Goal: Information Seeking & Learning: Learn about a topic

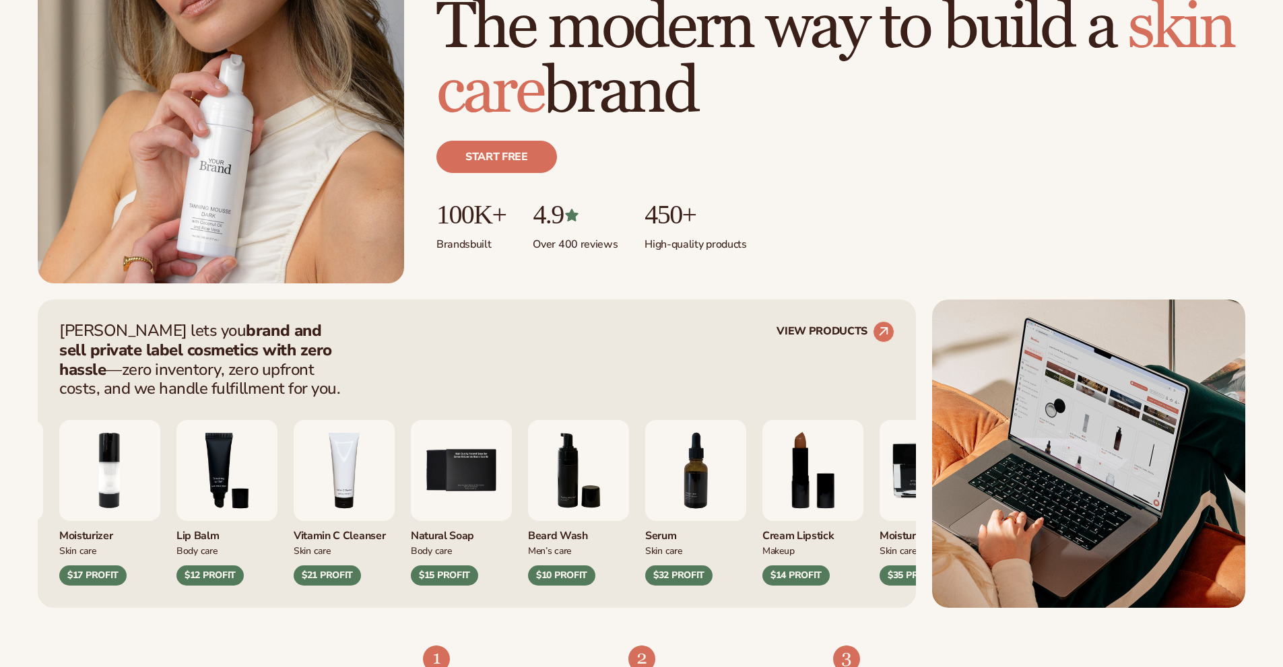
scroll to position [404, 0]
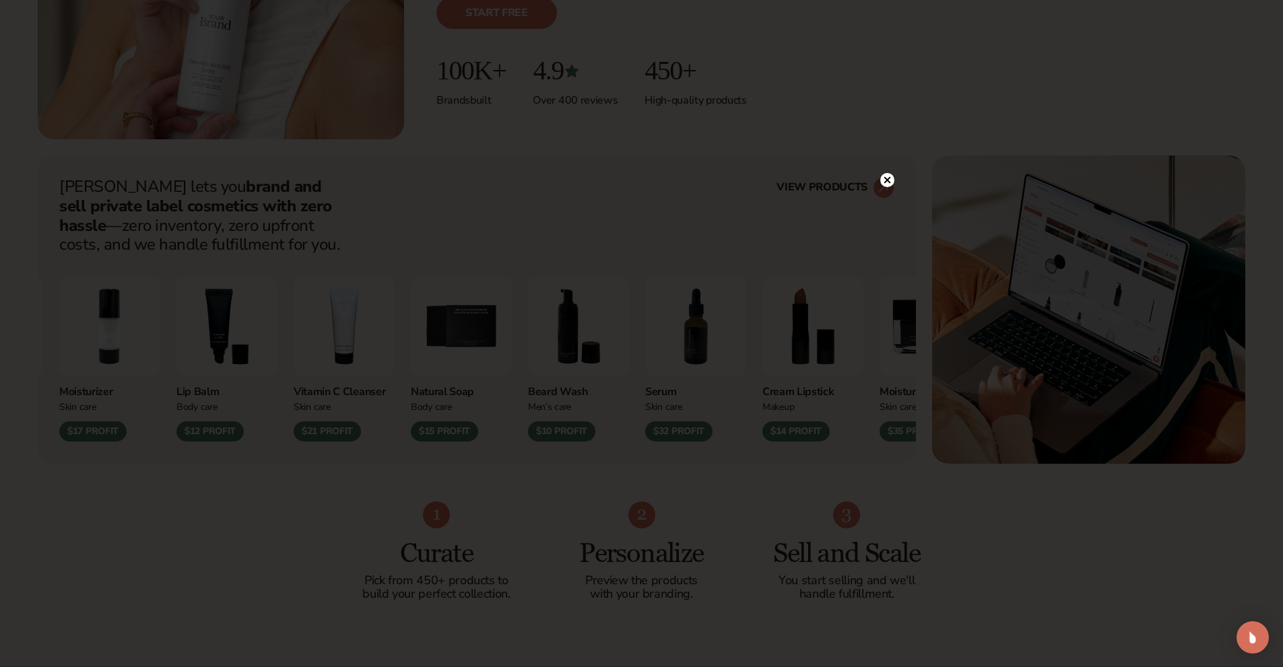
click at [886, 155] on div at bounding box center [641, 333] width 1283 height 667
click at [884, 184] on circle at bounding box center [887, 180] width 14 height 14
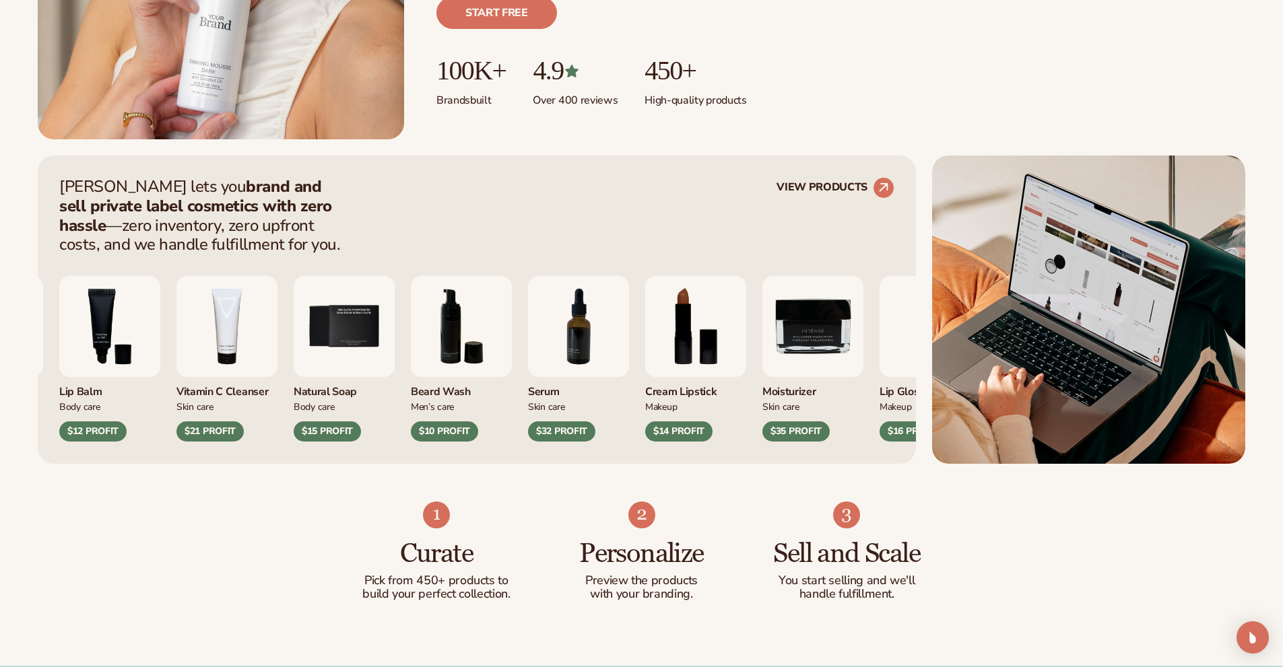
drag, startPoint x: 699, startPoint y: 364, endPoint x: 651, endPoint y: 368, distance: 48.7
click at [597, 372] on div "Moisturizer Skin Care $17 PROFIT Lip Balm Body Care $12 PROFIT Skin Care" at bounding box center [360, 359] width 835 height 166
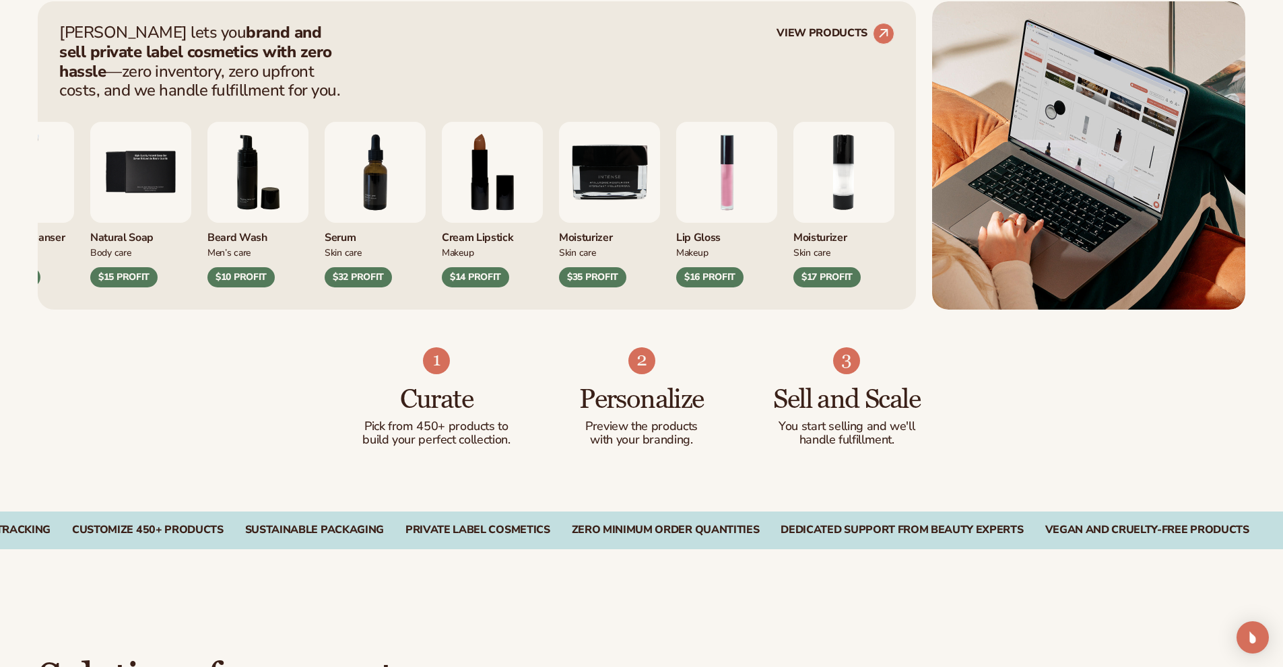
scroll to position [606, 0]
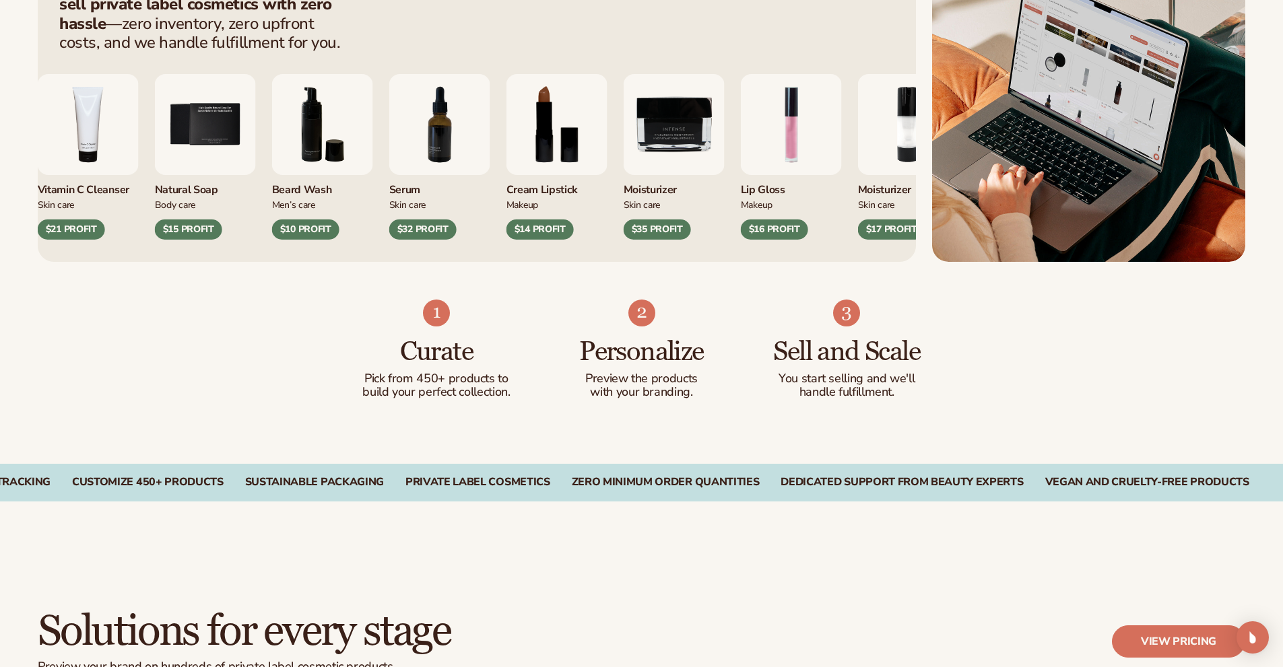
click at [651, 166] on img "9 / 9" at bounding box center [674, 124] width 101 height 101
click at [643, 195] on div "Moisturizer" at bounding box center [674, 186] width 101 height 22
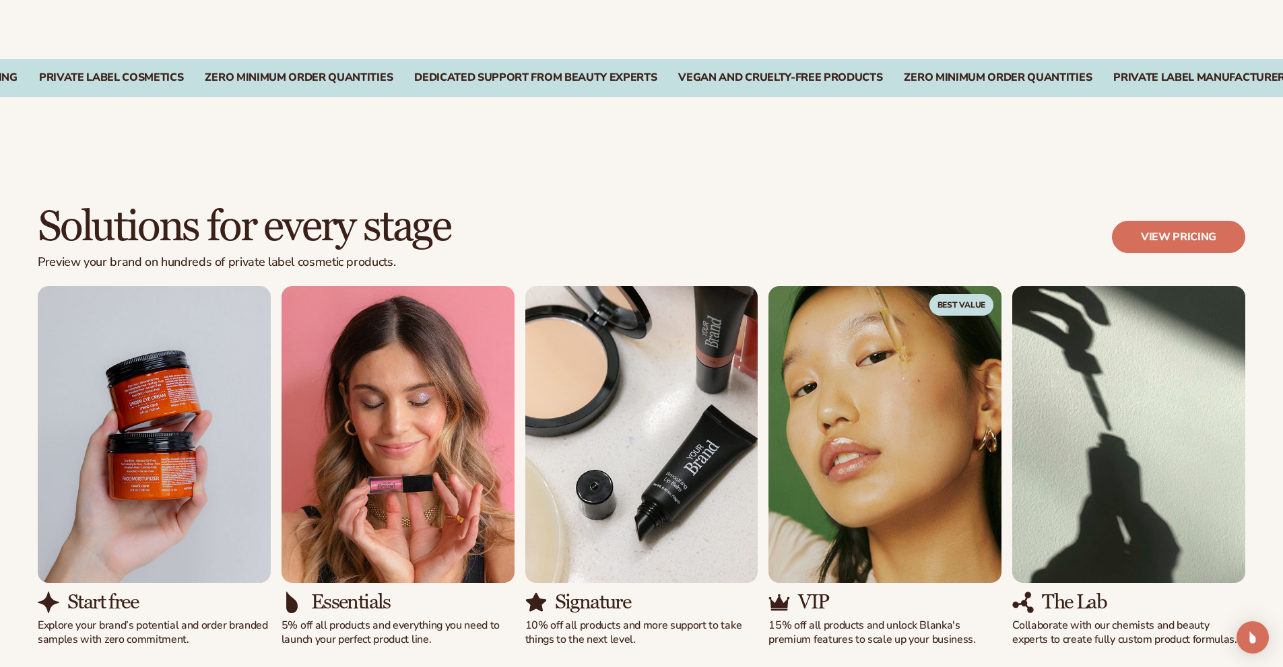
scroll to position [1145, 0]
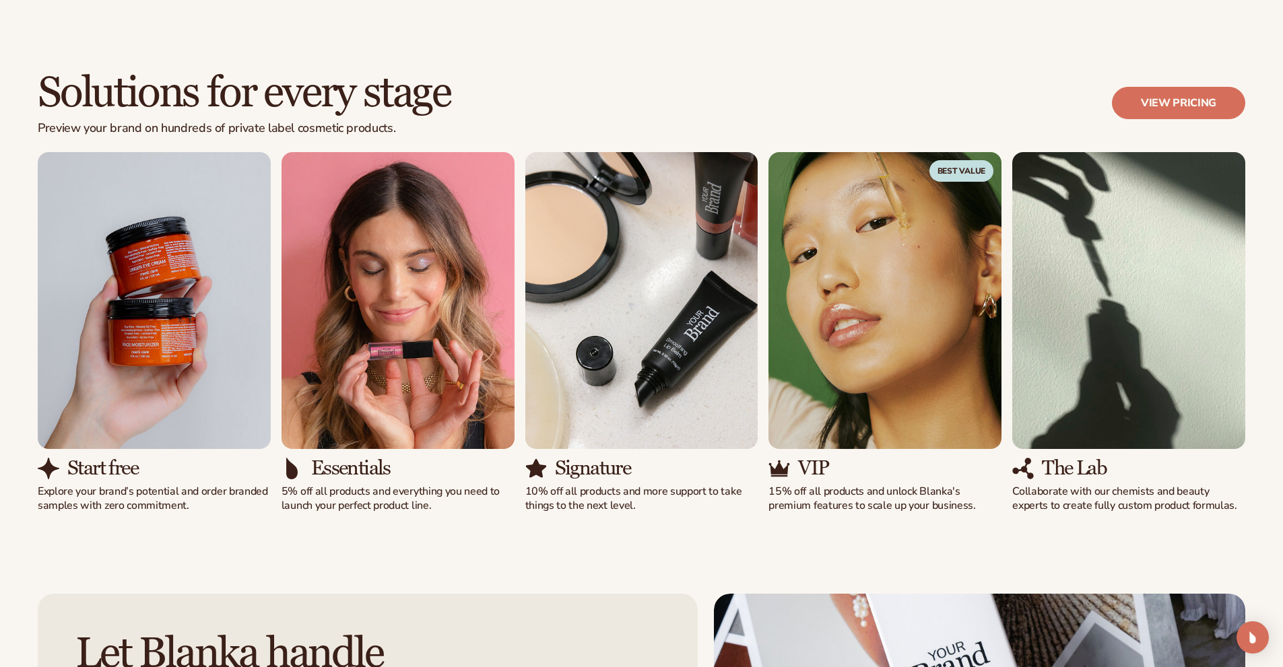
click at [669, 350] on img "3 / 5" at bounding box center [641, 300] width 233 height 297
click at [599, 471] on h3 "Signature" at bounding box center [593, 468] width 76 height 22
click at [1051, 499] on p "Collaborate with our chemists and beauty experts to create fully custom product…" at bounding box center [1128, 499] width 233 height 28
click at [117, 465] on h3 "Start free" at bounding box center [102, 468] width 71 height 22
click at [139, 331] on img "1 / 5" at bounding box center [154, 300] width 233 height 297
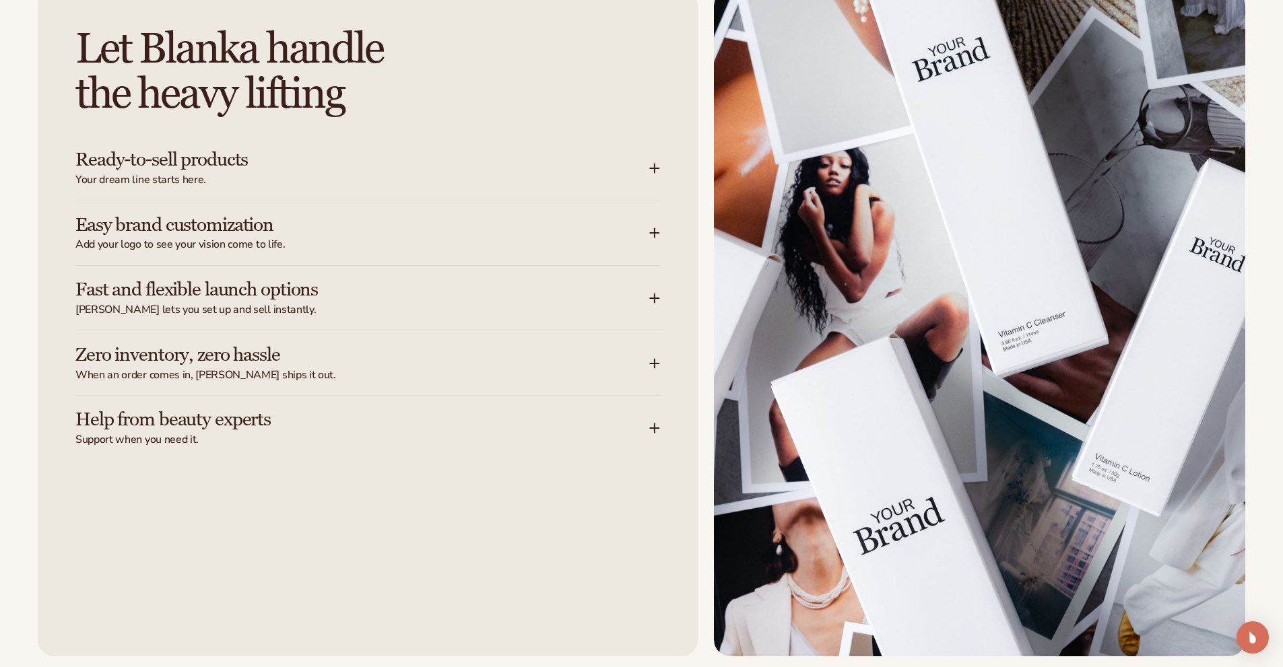
scroll to position [1751, 0]
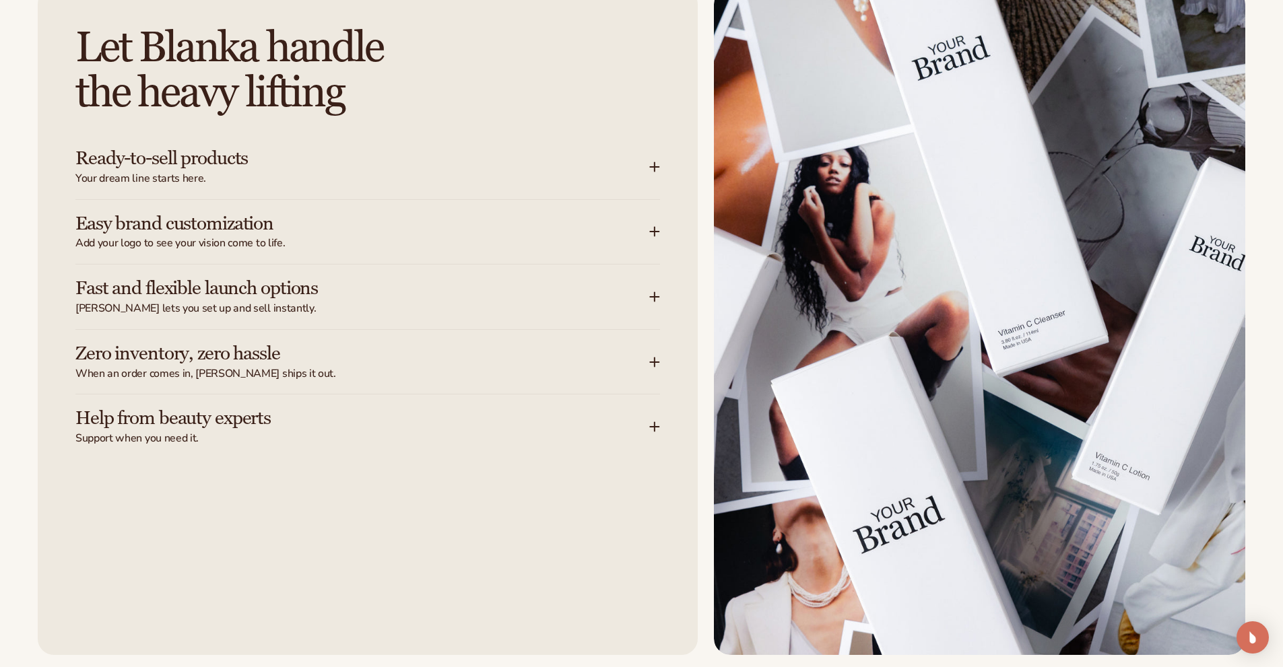
click at [170, 154] on h3 "Ready-to-sell products" at bounding box center [341, 158] width 533 height 21
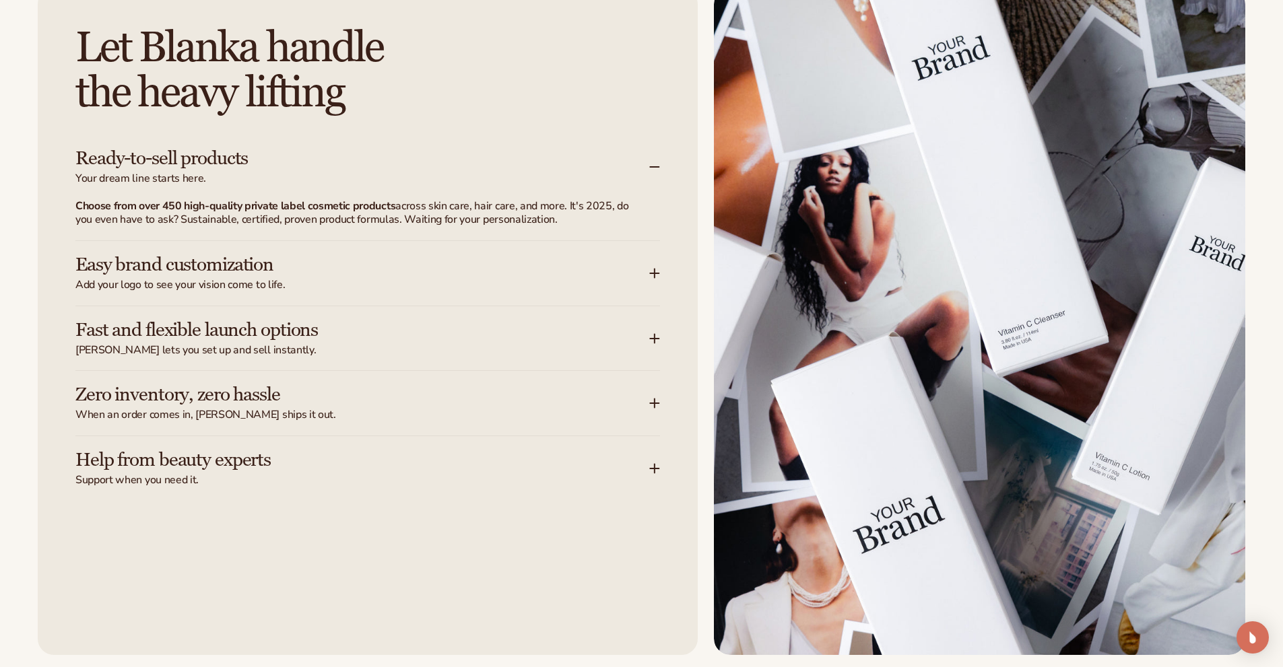
click at [170, 154] on h3 "Ready-to-sell products" at bounding box center [341, 158] width 533 height 21
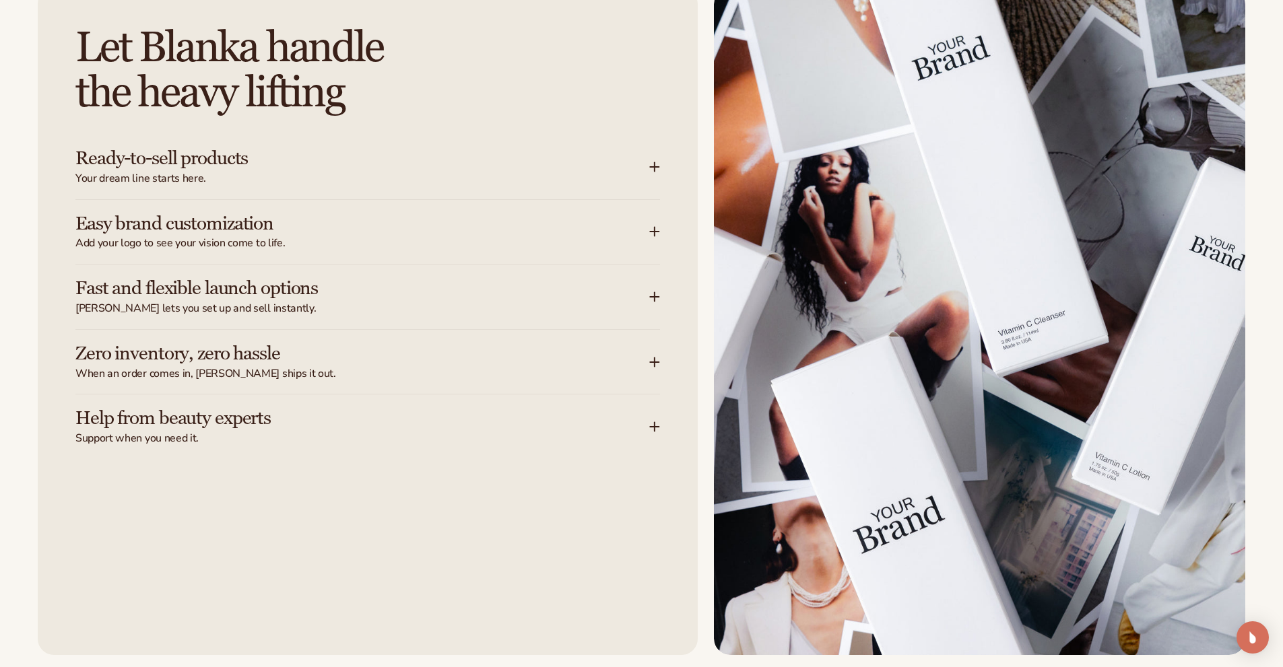
click at [183, 222] on h3 "Easy brand customization" at bounding box center [341, 224] width 533 height 21
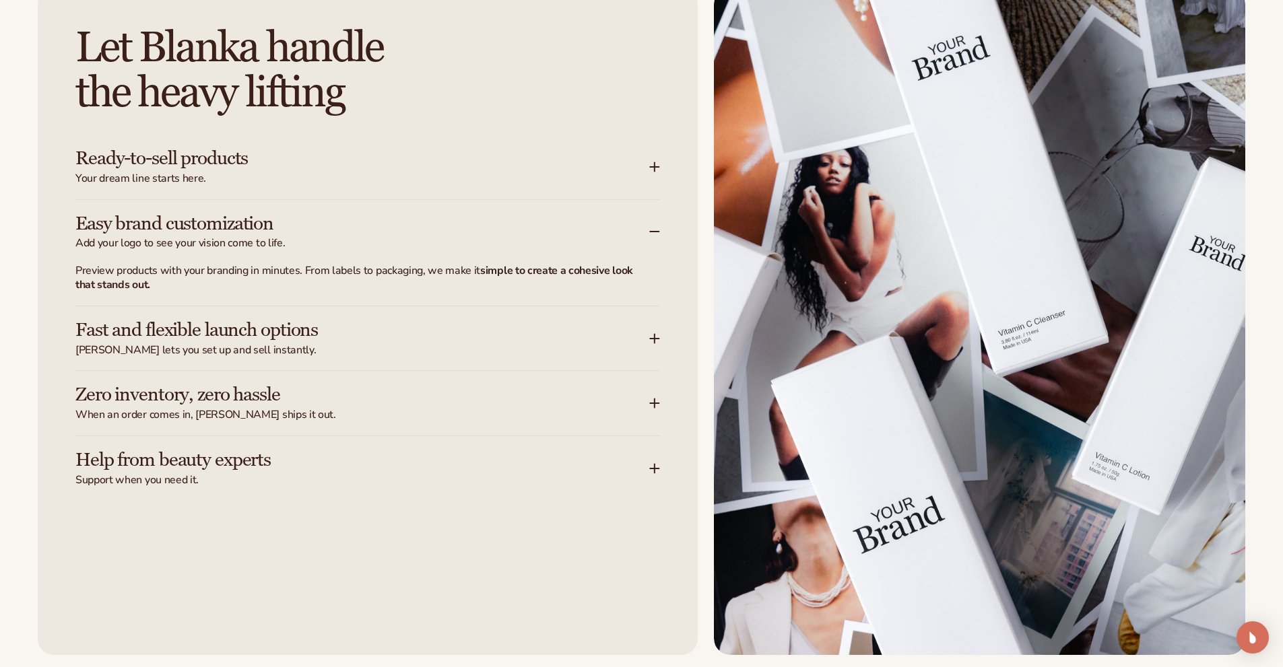
click at [183, 222] on h3 "Easy brand customization" at bounding box center [341, 224] width 533 height 21
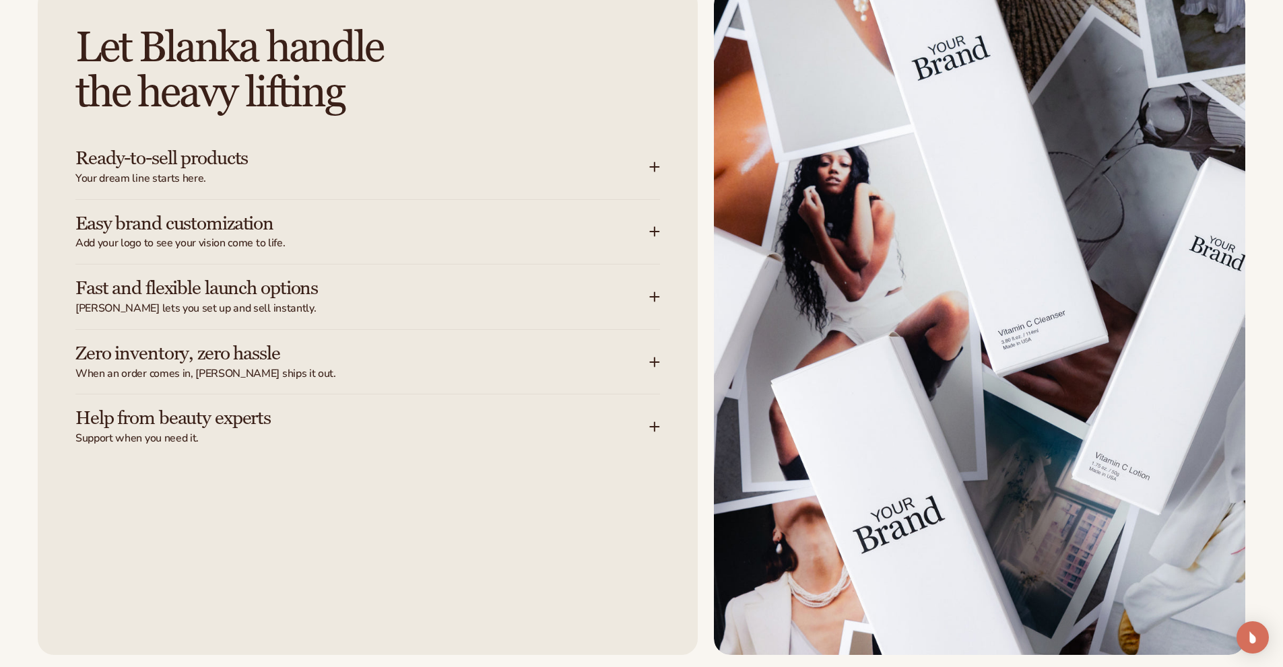
click at [199, 285] on h3 "Fast and flexible launch options" at bounding box center [341, 288] width 533 height 21
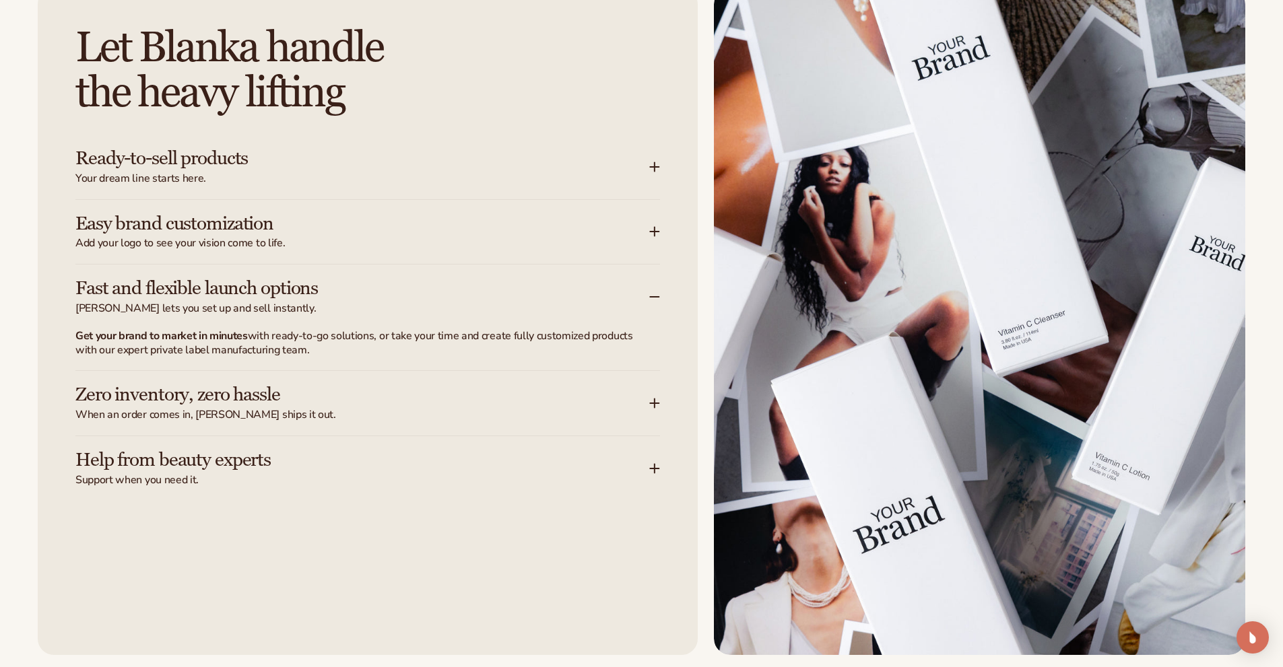
click at [197, 395] on h3 "Zero inventory, zero hassle" at bounding box center [341, 395] width 533 height 21
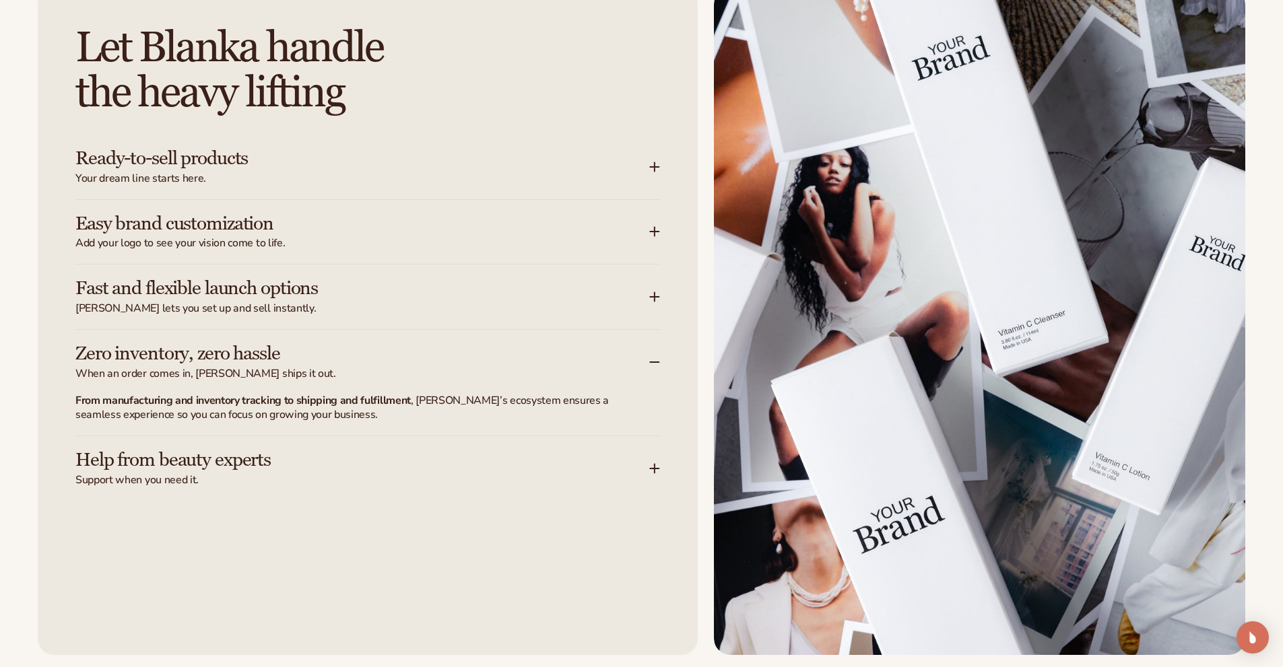
click at [198, 451] on h3 "Help from beauty experts" at bounding box center [341, 460] width 533 height 21
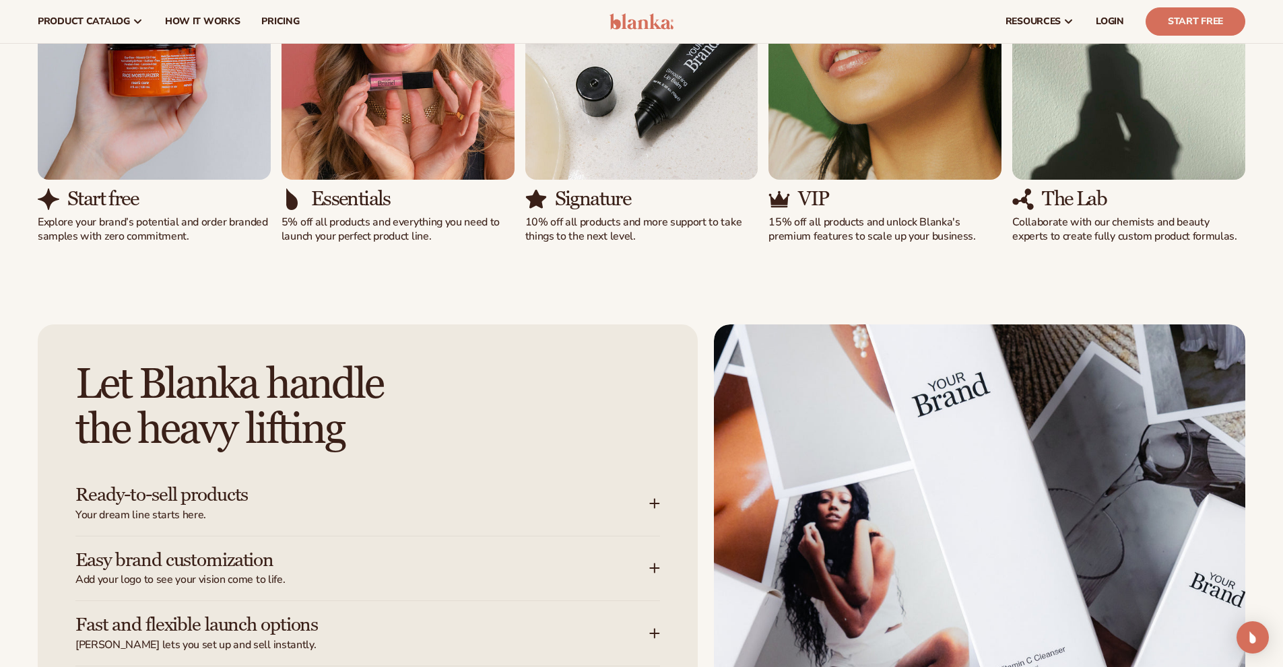
click at [568, 193] on h3 "Signature" at bounding box center [593, 199] width 76 height 22
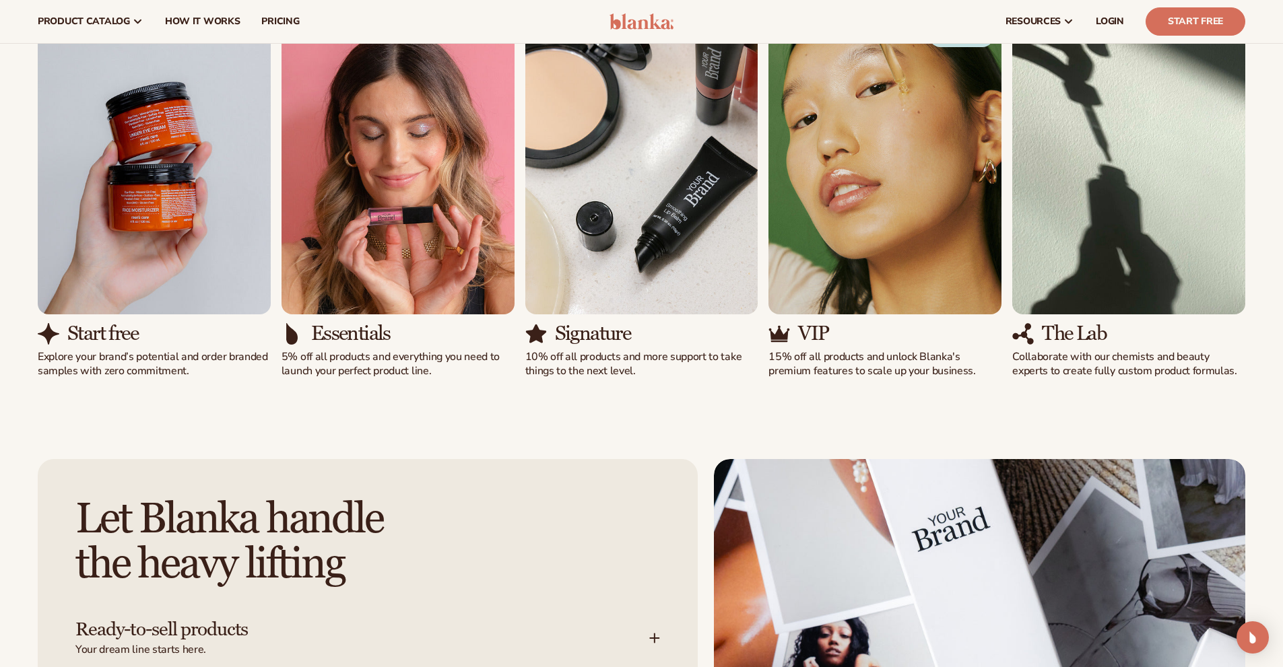
click at [588, 214] on img "3 / 5" at bounding box center [641, 166] width 233 height 297
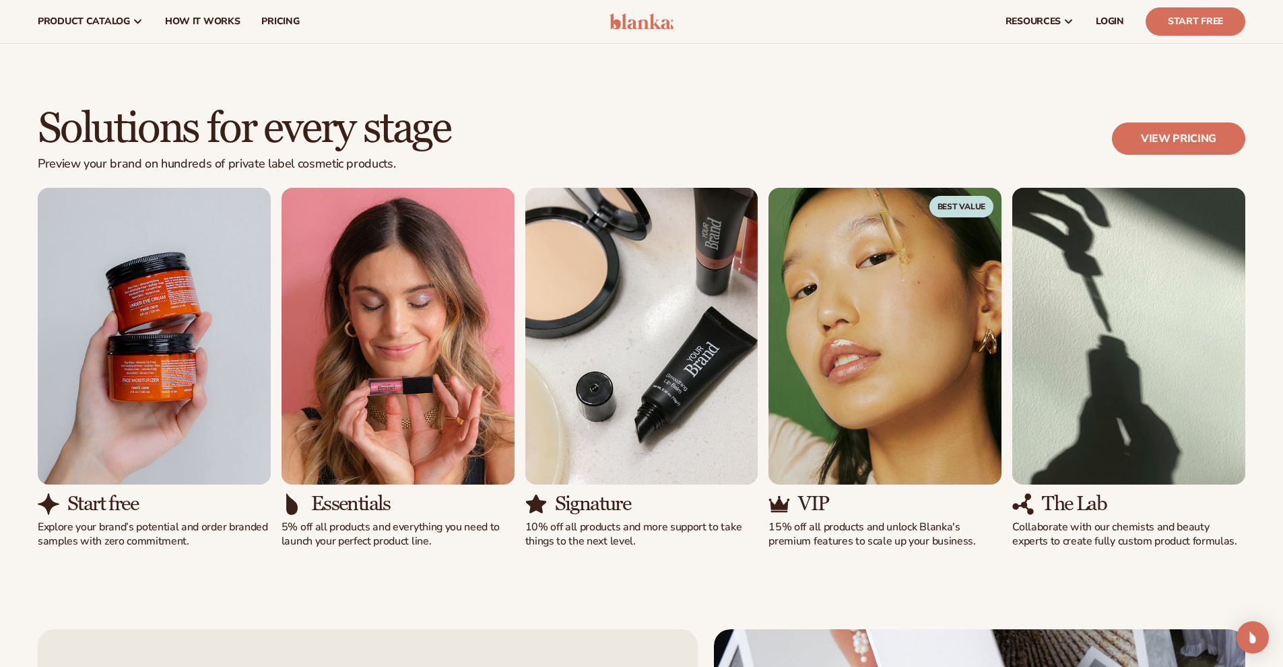
scroll to position [1010, 0]
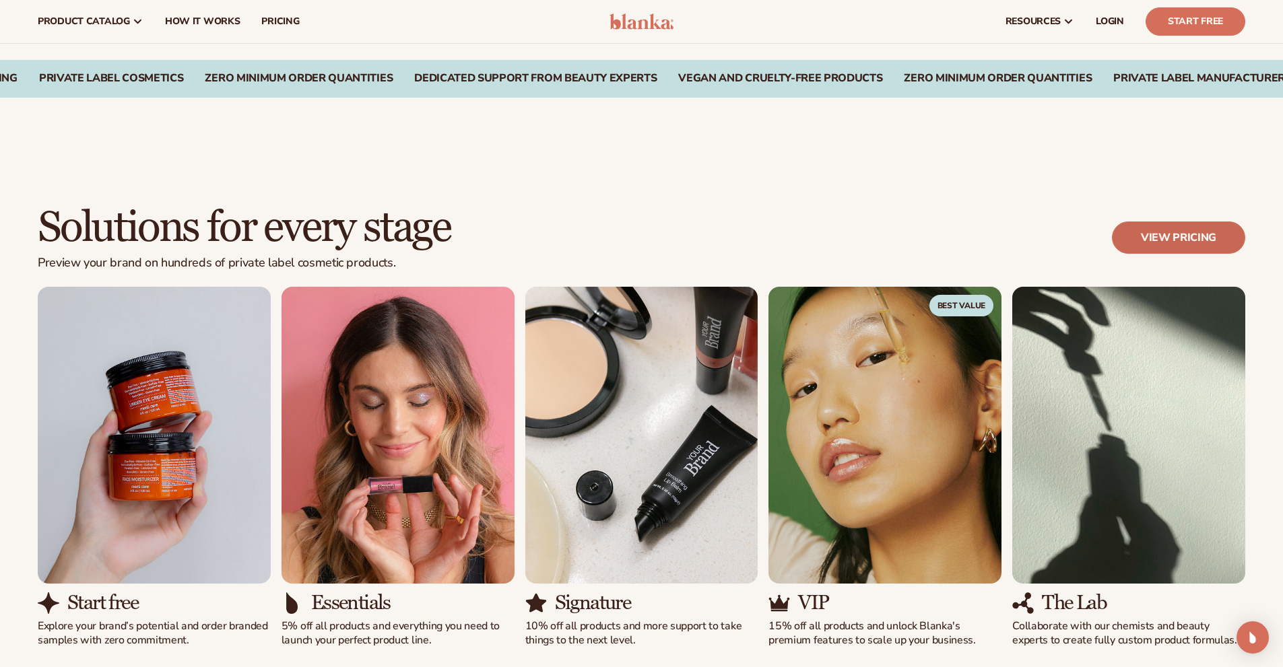
click at [1167, 232] on link "View pricing" at bounding box center [1178, 238] width 133 height 32
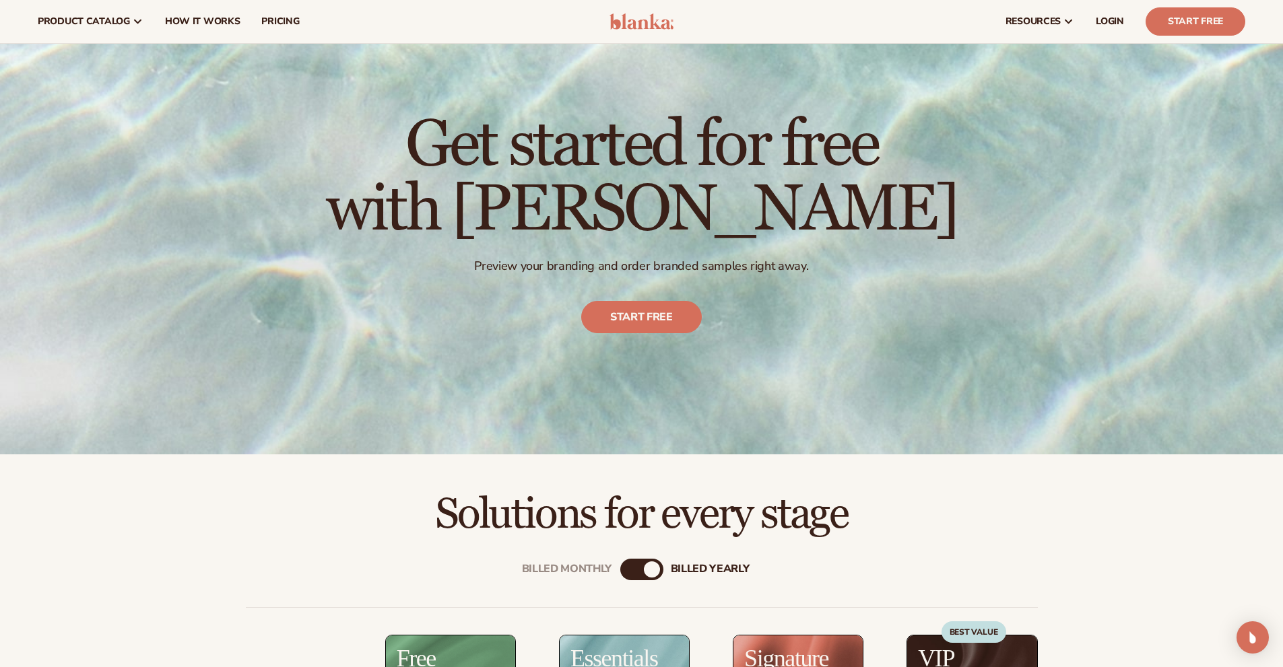
scroll to position [67, 0]
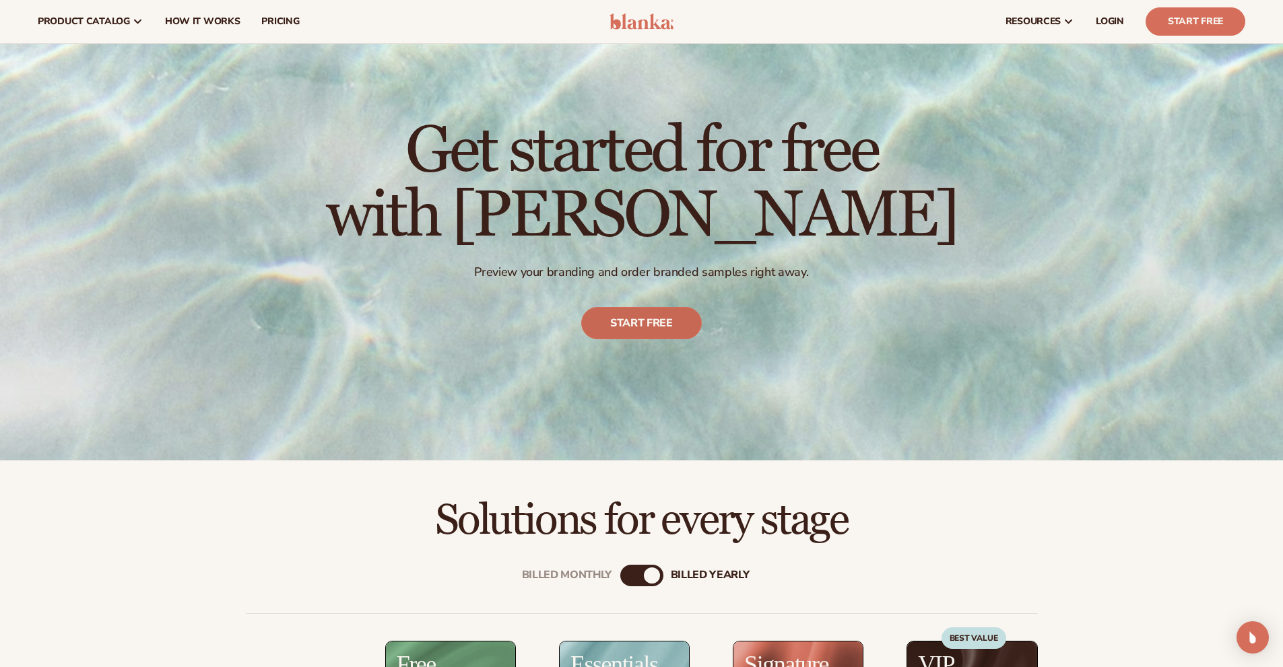
click at [665, 326] on link "Start free" at bounding box center [641, 323] width 121 height 32
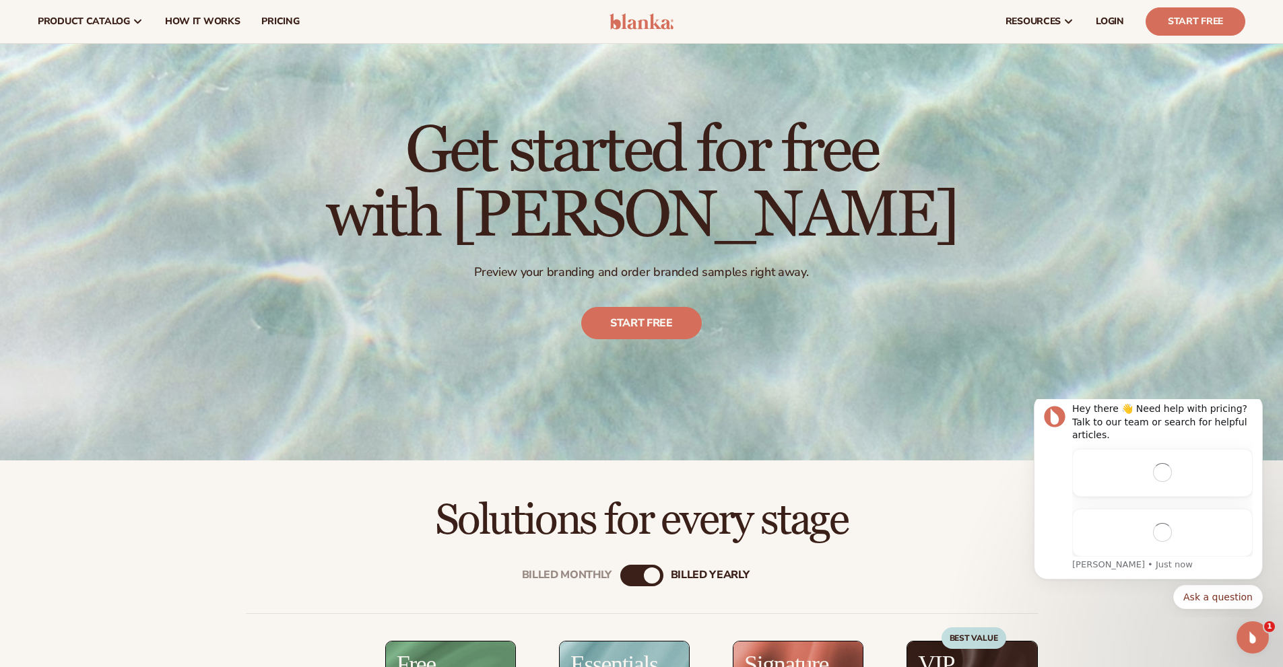
scroll to position [0, 0]
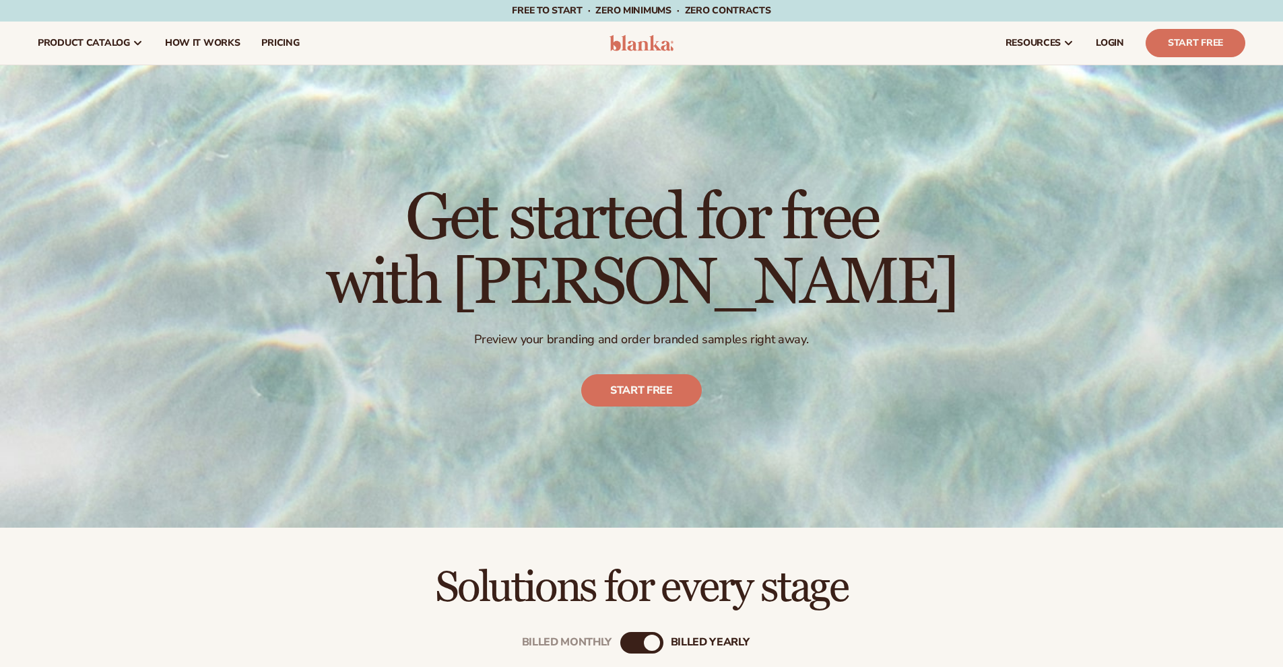
scroll to position [67, 0]
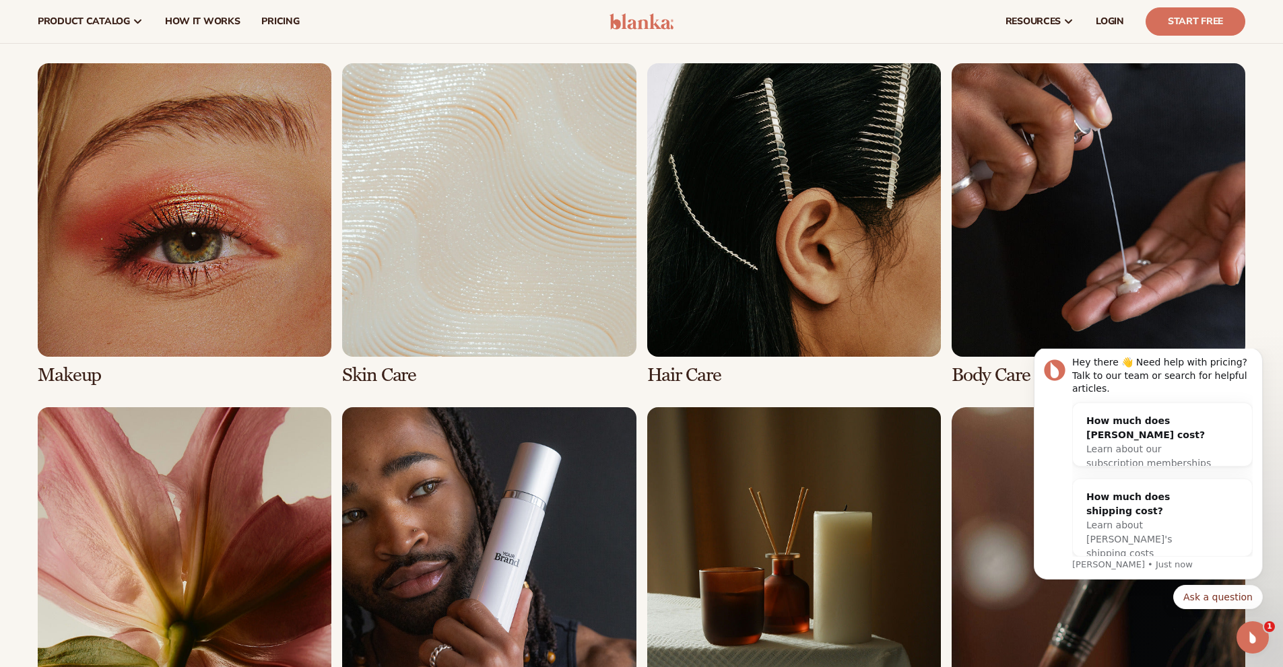
scroll to position [2762, 0]
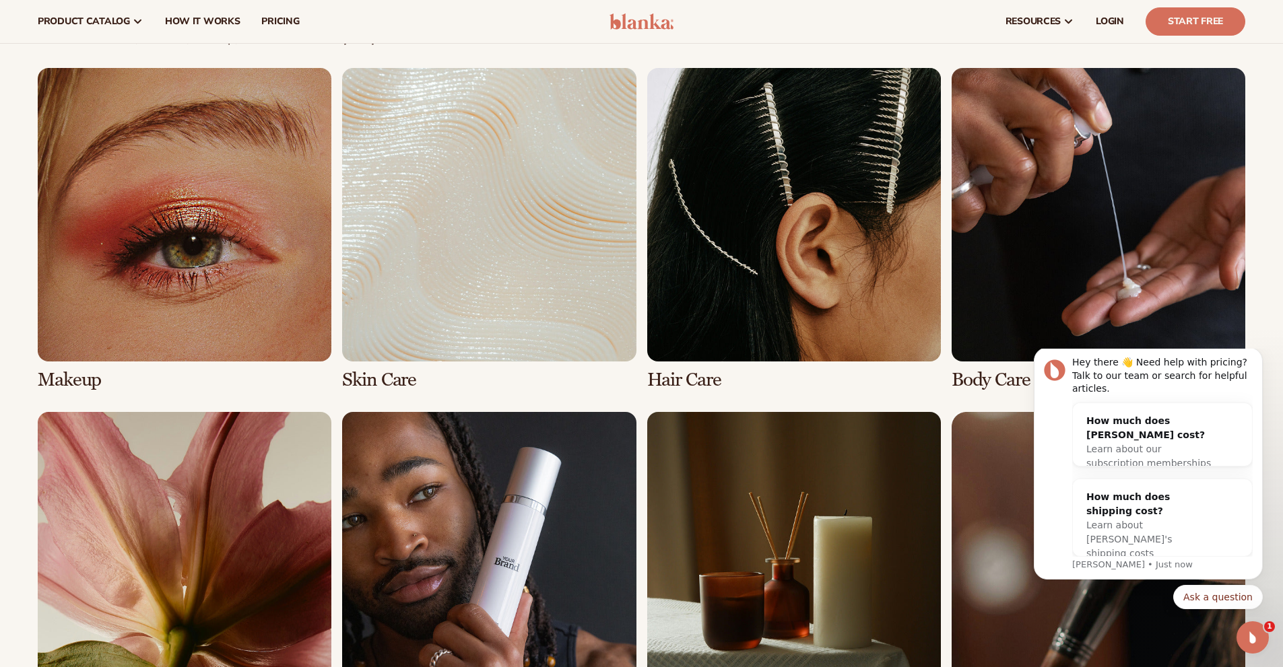
click at [537, 273] on link "2 / 8" at bounding box center [489, 229] width 294 height 323
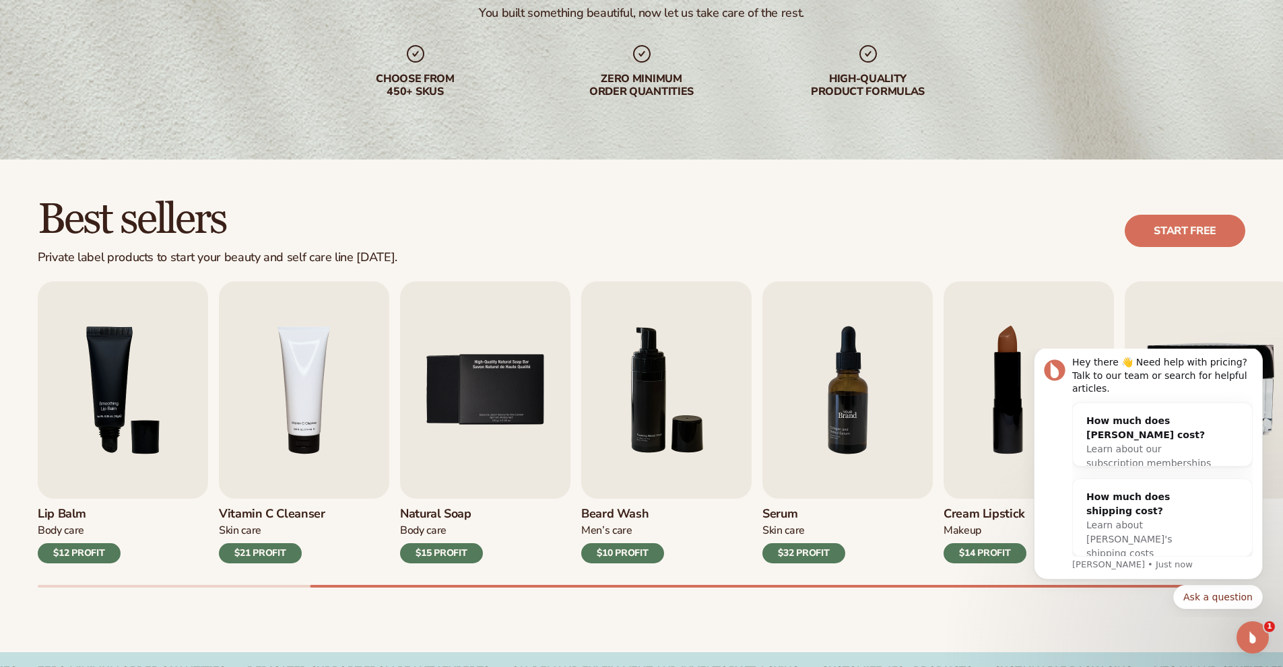
click at [817, 403] on img "7 / 9" at bounding box center [847, 391] width 170 height 218
click at [843, 398] on img "7 / 9" at bounding box center [847, 391] width 170 height 218
click at [783, 534] on div "Skin Care" at bounding box center [803, 531] width 83 height 14
click at [781, 513] on h3 "Serum" at bounding box center [803, 514] width 83 height 15
